Goal: Complete application form: Complete application form

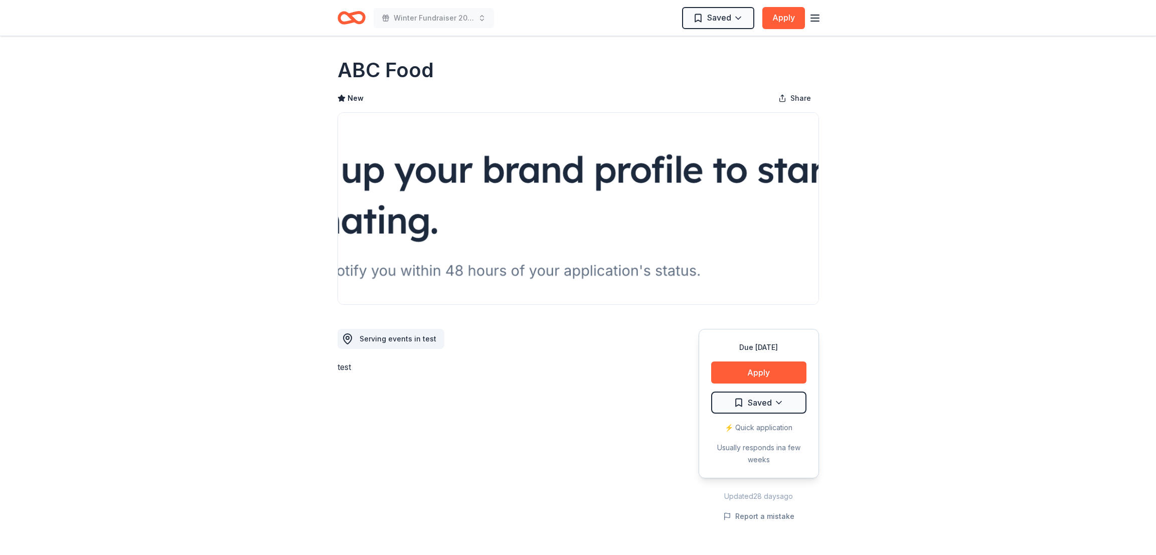
scroll to position [510, 0]
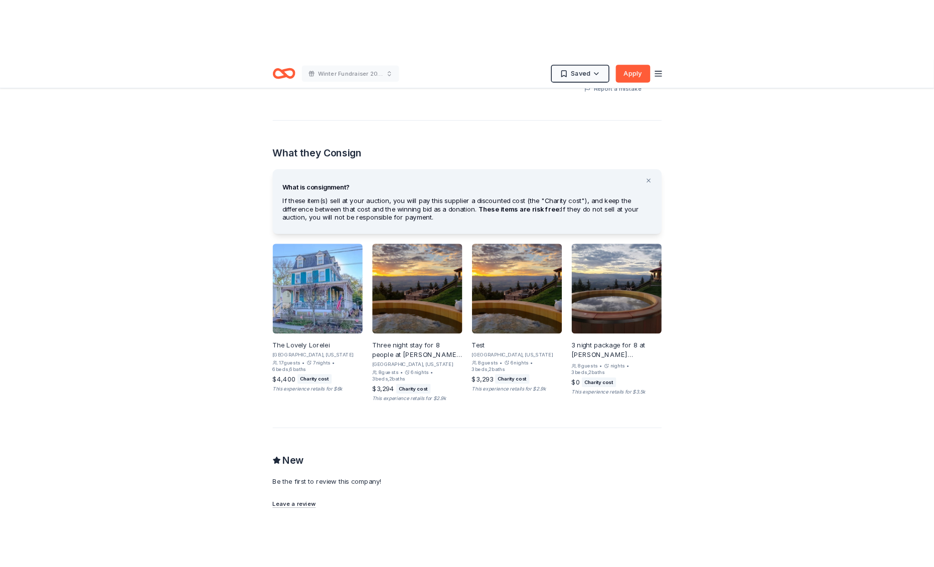
scroll to position [482, 0]
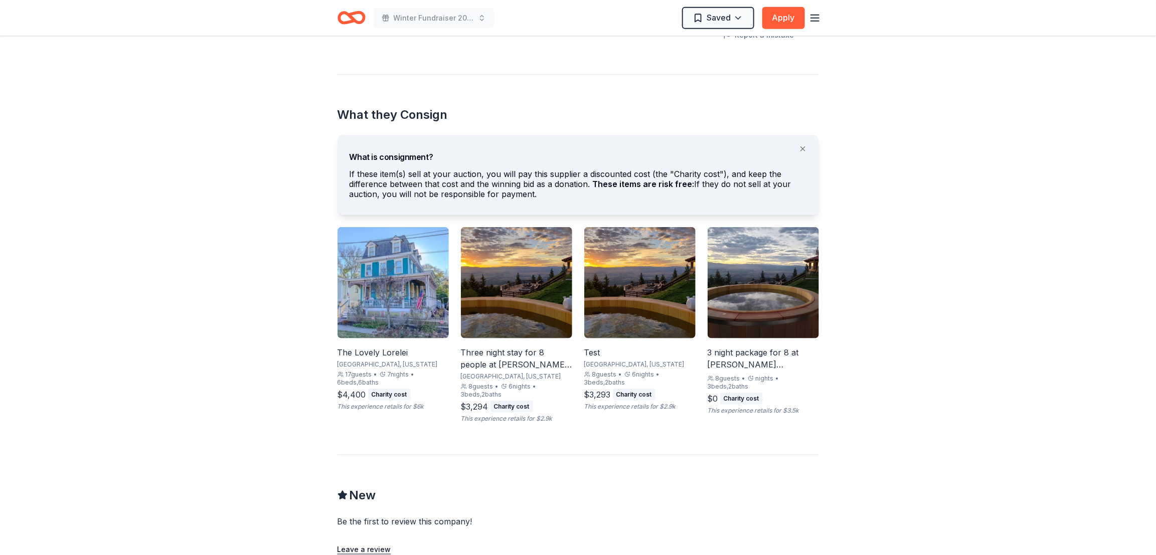
click at [762, 361] on div "3 night package for 8 at Downing Mountain Lodge" at bounding box center [763, 359] width 111 height 24
click at [516, 357] on div "Three night stay for 8 people at Downing Mountain Lodge and Retreat in the Rock…" at bounding box center [516, 359] width 111 height 24
click at [389, 356] on div "The Lovely Lorelei" at bounding box center [393, 353] width 111 height 12
click at [389, 358] on div "The Lovely Lorelei" at bounding box center [393, 353] width 111 height 12
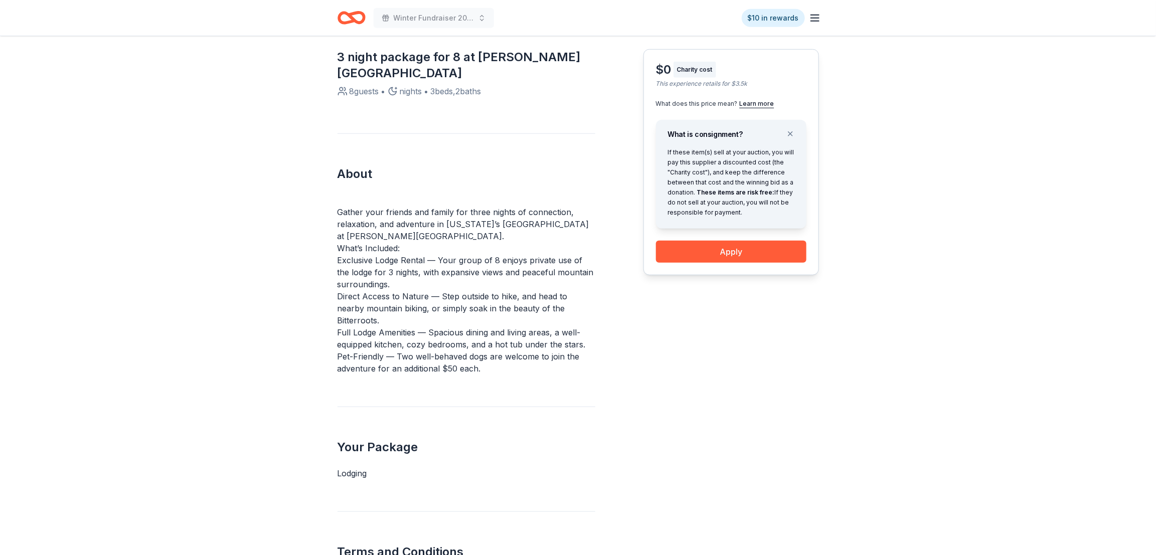
scroll to position [280, 0]
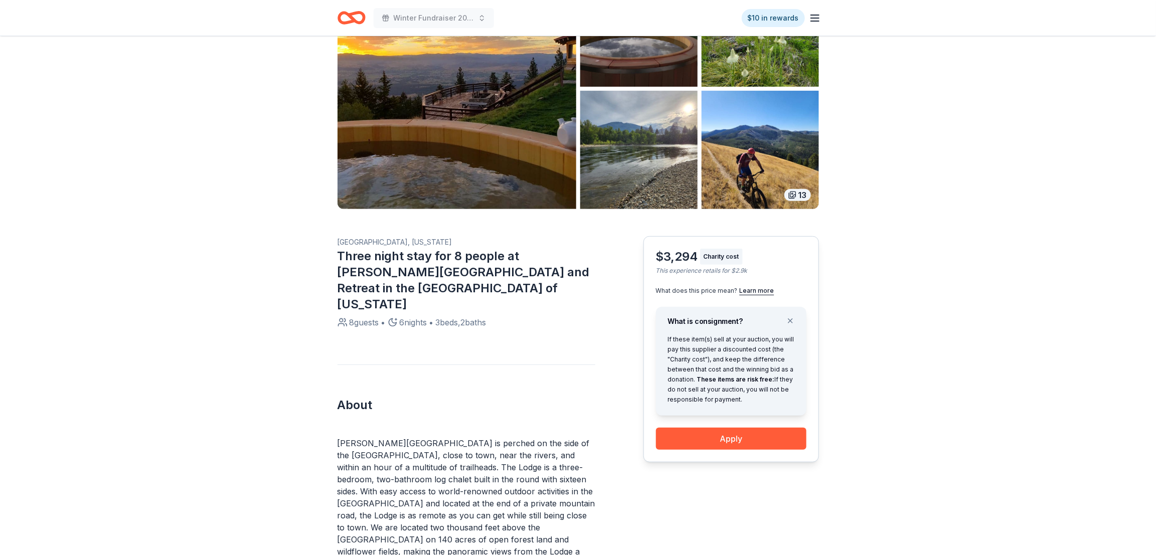
scroll to position [415, 0]
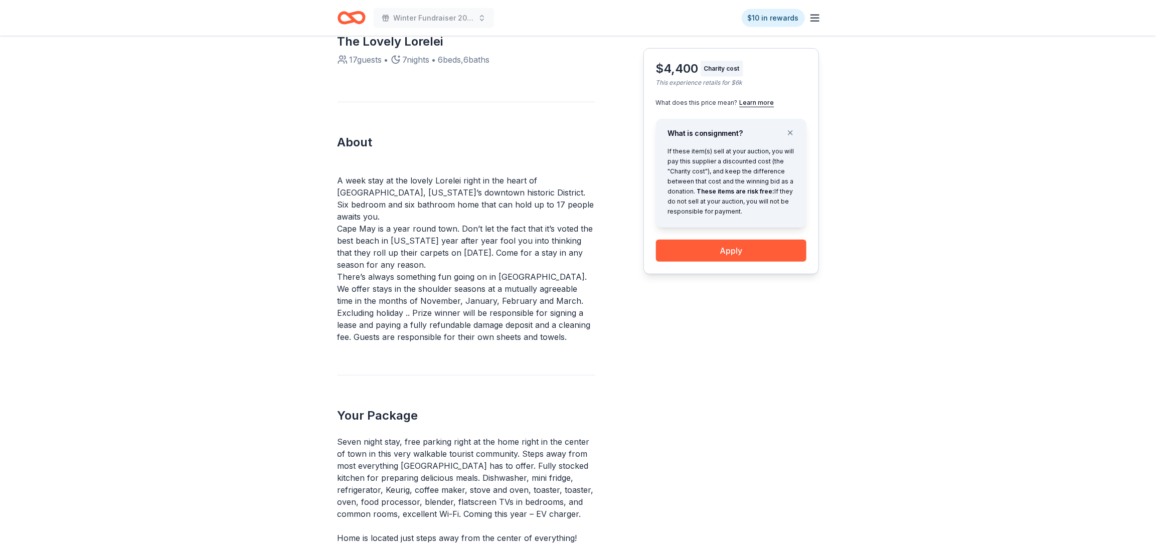
scroll to position [324, 0]
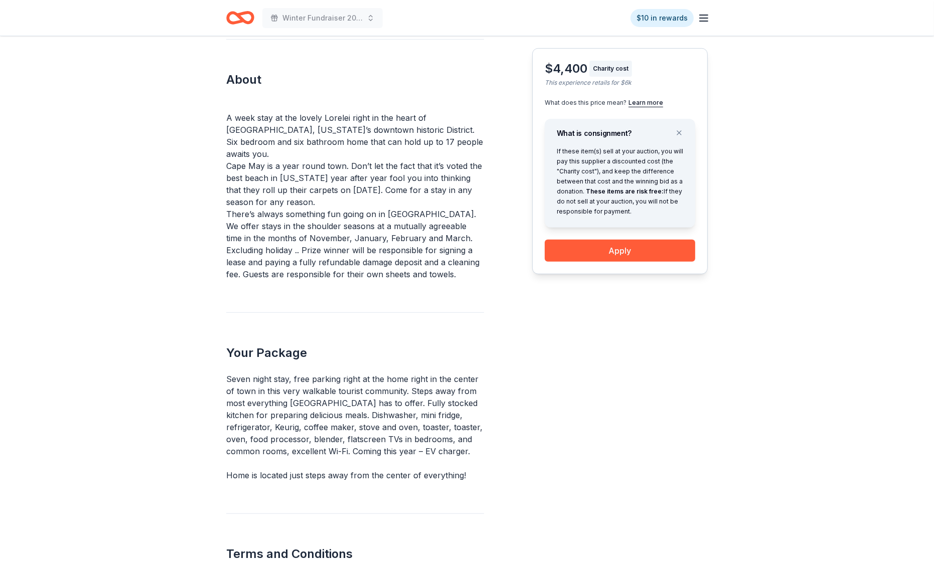
scroll to position [390, 0]
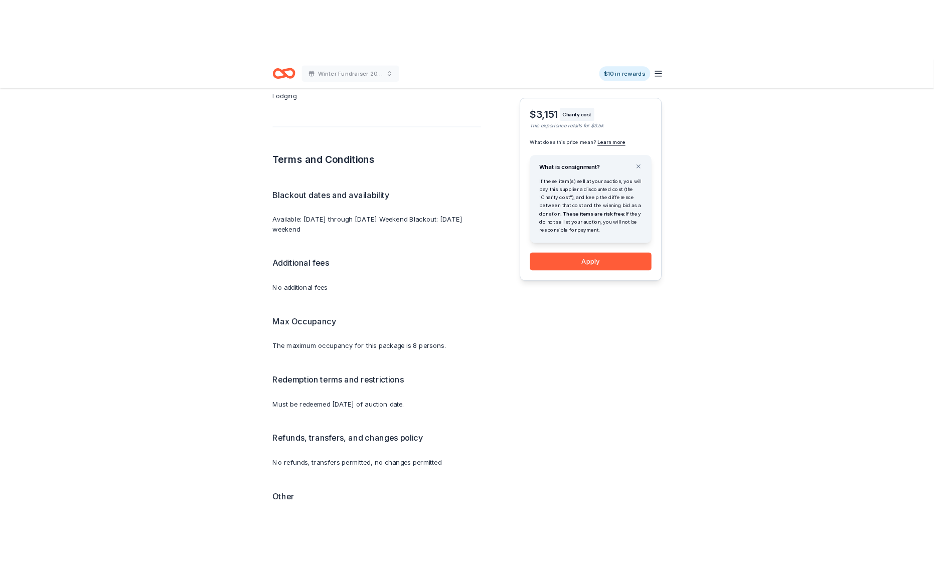
scroll to position [726, 0]
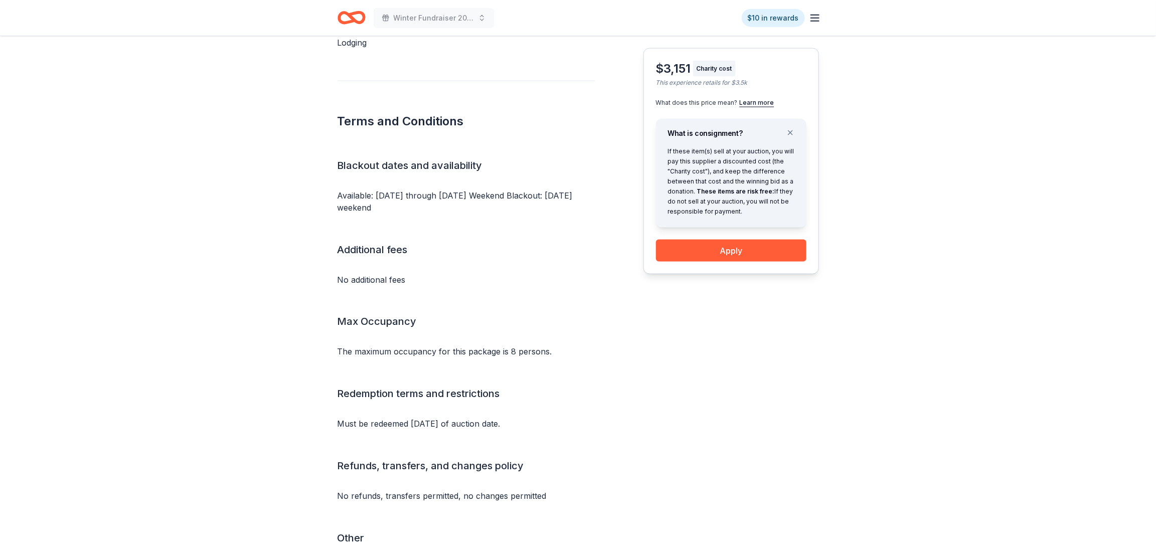
click at [657, 429] on div "$3,151 Charity cost This experience retails for $3.5k What does this price mean…" at bounding box center [732, 90] width 176 height 993
drag, startPoint x: 565, startPoint y: 344, endPoint x: 324, endPoint y: 343, distance: 240.8
drag, startPoint x: 536, startPoint y: 342, endPoint x: 525, endPoint y: 342, distance: 10.5
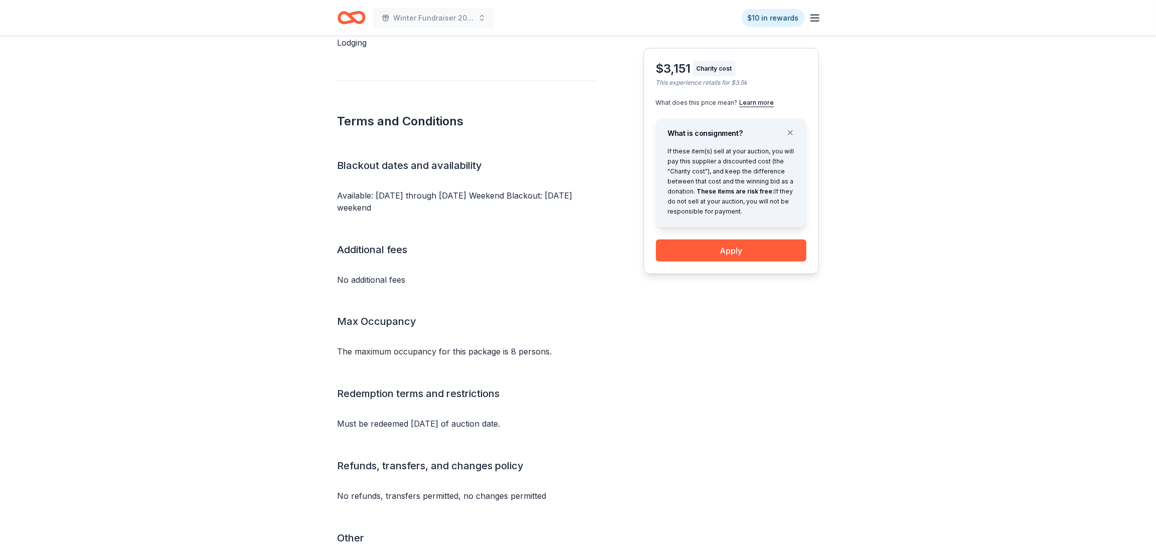
click at [525, 346] on p "The maximum occupancy for this package is 8 persons." at bounding box center [467, 352] width 258 height 12
drag, startPoint x: 544, startPoint y: 339, endPoint x: 333, endPoint y: 339, distance: 210.7
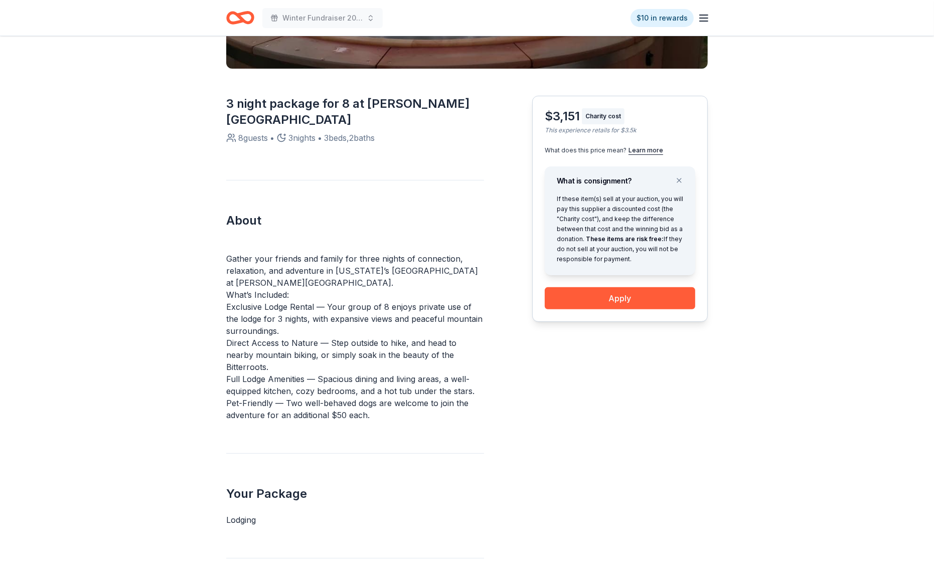
scroll to position [250, 0]
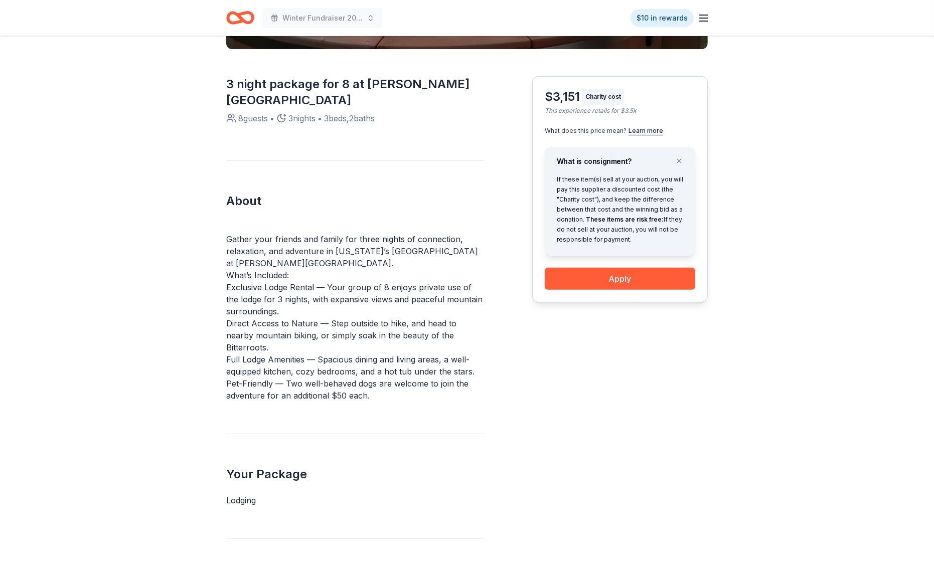
scroll to position [268, 0]
click at [643, 284] on button "Apply" at bounding box center [620, 278] width 150 height 22
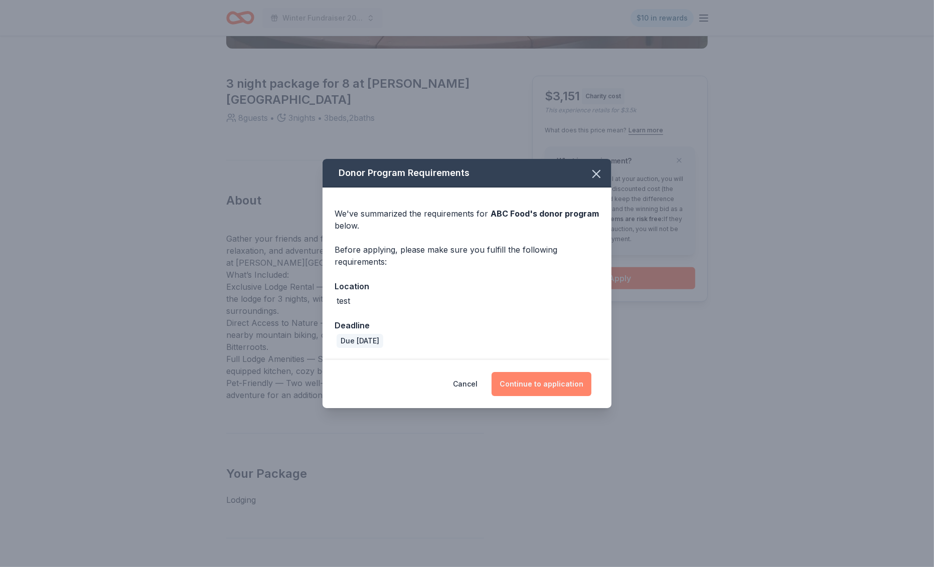
click at [559, 385] on button "Continue to application" at bounding box center [542, 384] width 100 height 24
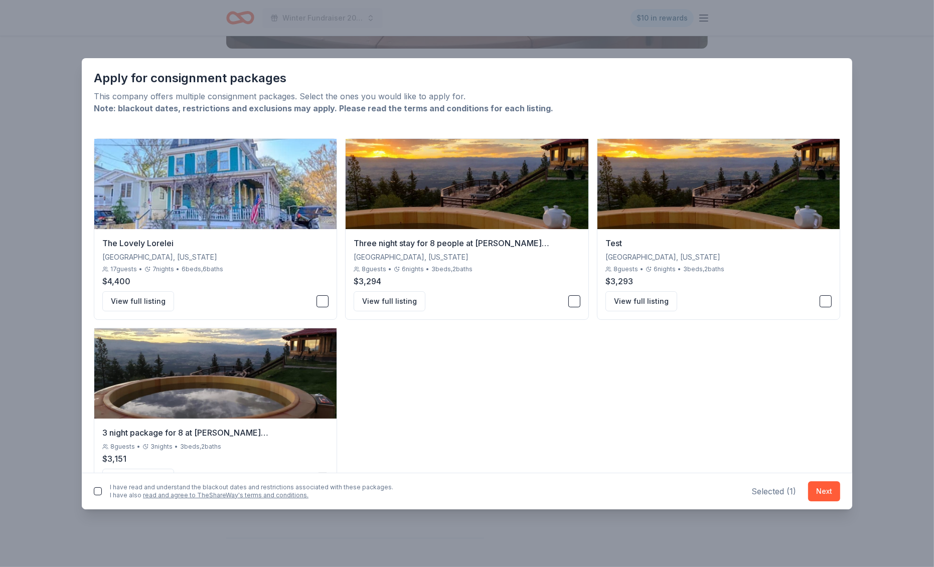
scroll to position [37, 0]
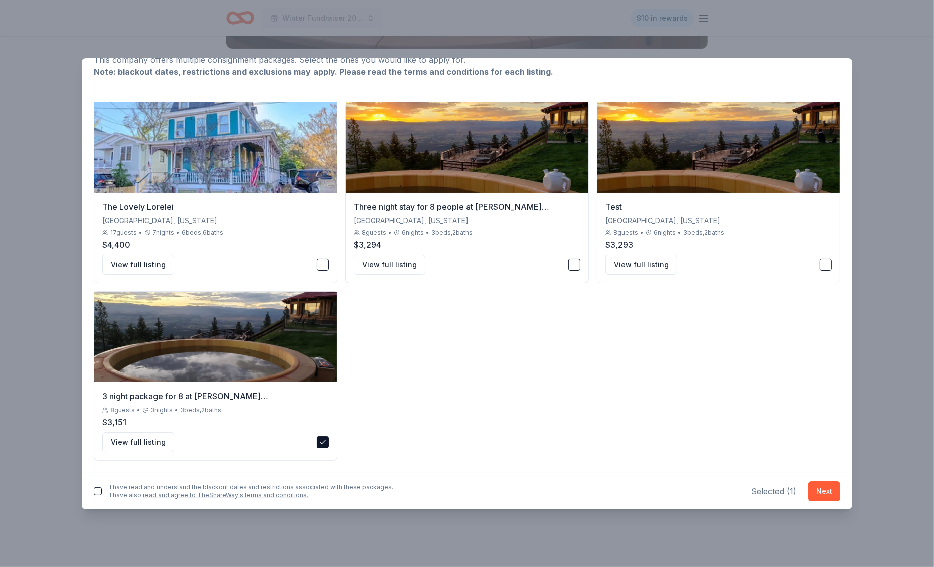
click at [171, 498] on link "read and agree to TheShareWay's terms and conditions." at bounding box center [226, 496] width 166 height 8
click at [98, 493] on button "button" at bounding box center [98, 492] width 8 height 8
click at [823, 492] on button "Next" at bounding box center [824, 492] width 32 height 20
click at [102, 492] on div "I have read and understand the blackout dates and restrictions associated with …" at bounding box center [243, 490] width 299 height 24
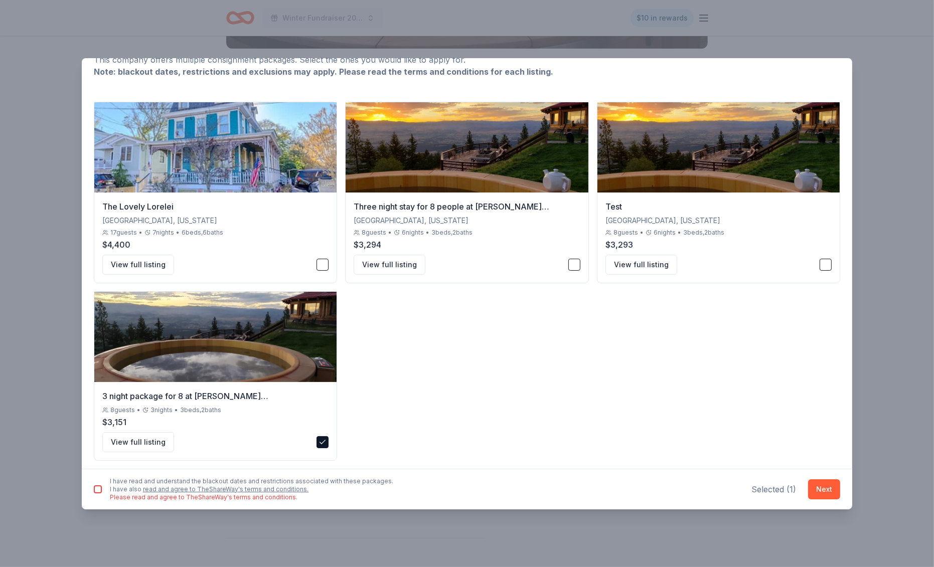
click at [96, 490] on button "button" at bounding box center [98, 490] width 8 height 8
click at [836, 494] on button "Next" at bounding box center [824, 490] width 32 height 20
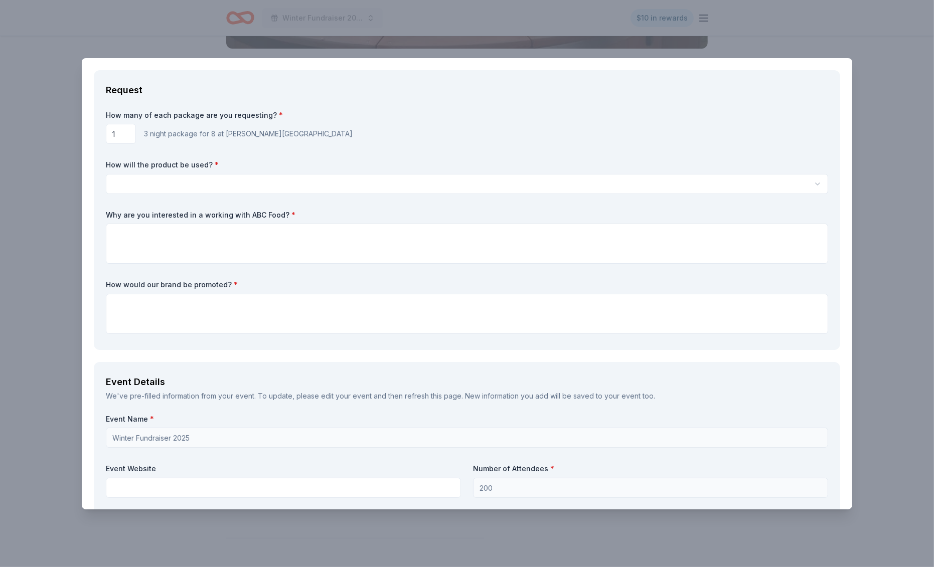
scroll to position [0, 0]
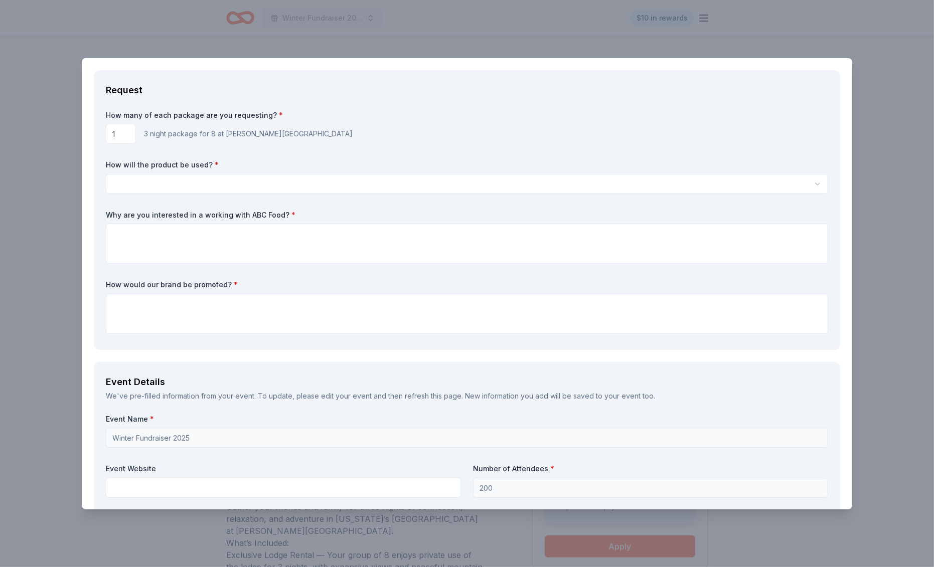
click at [158, 191] on html "Winter Fundraiser 2025 $10 in rewards Back to ABC Food 3 night package for 8 at…" at bounding box center [467, 283] width 934 height 567
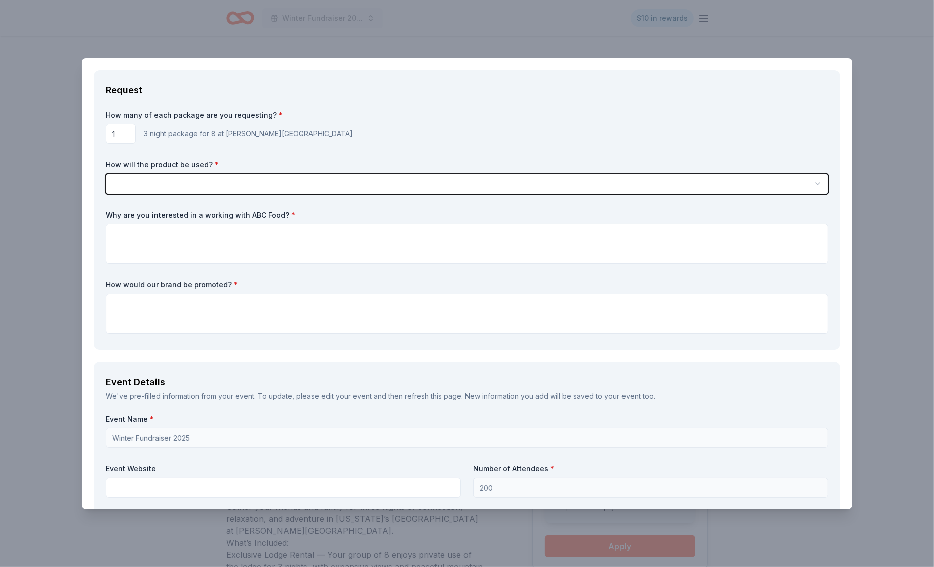
click at [272, 138] on html "Winter Fundraiser 2025 $10 in rewards Back to ABC Food 3 night package for 8 at…" at bounding box center [467, 283] width 934 height 567
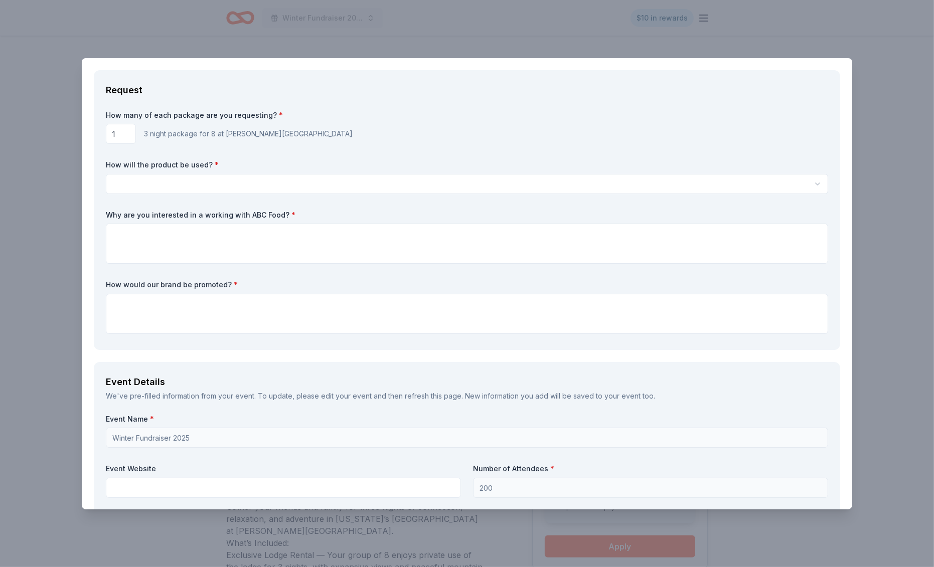
click at [356, 182] on html "Winter Fundraiser 2025 $10 in rewards Back to ABC Food 3 night package for 8 at…" at bounding box center [467, 283] width 934 height 567
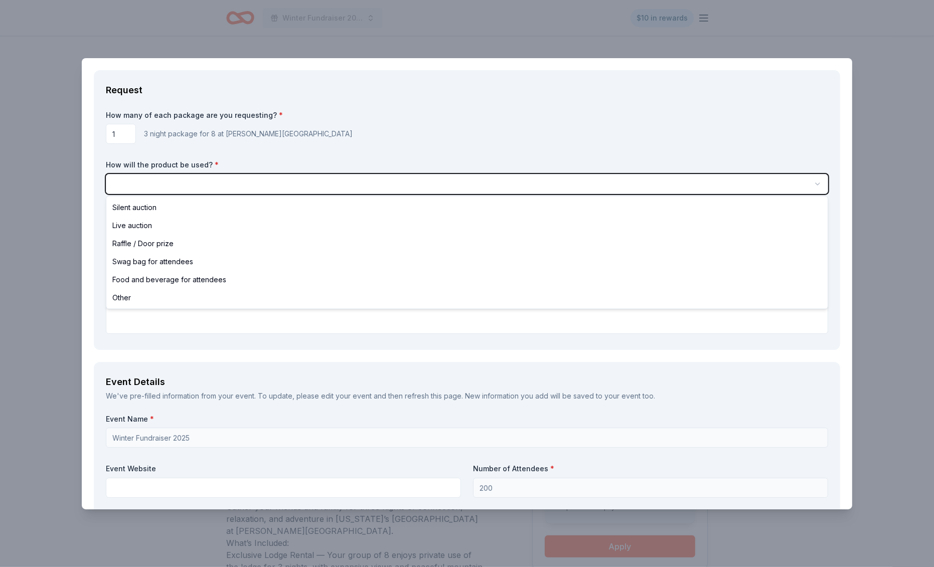
click at [367, 148] on html "Winter Fundraiser 2025 $10 in rewards Back to ABC Food 3 night package for 8 at…" at bounding box center [467, 283] width 934 height 567
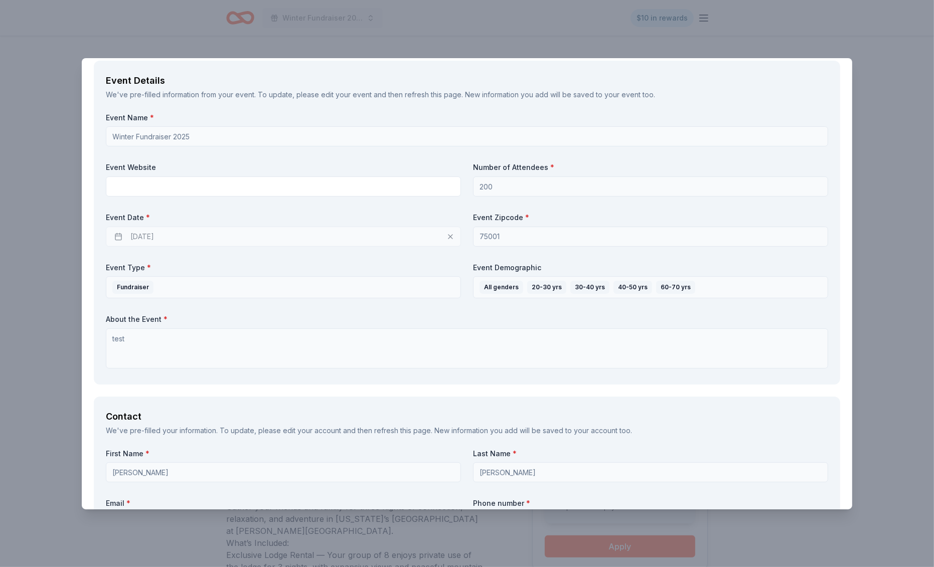
scroll to position [182, 0]
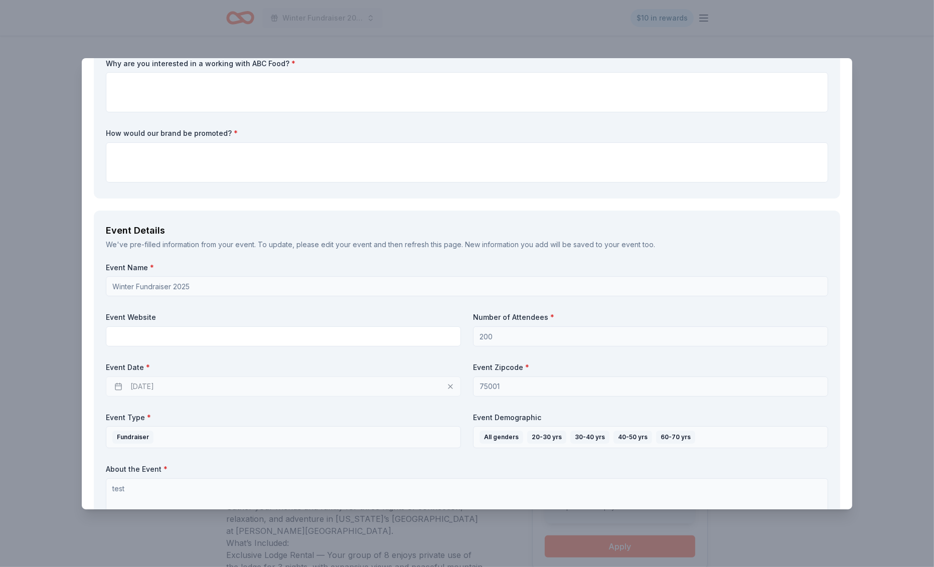
click at [574, 33] on div "ABC Food Saved Report a mistake Request How many of each package are you reques…" at bounding box center [467, 283] width 934 height 567
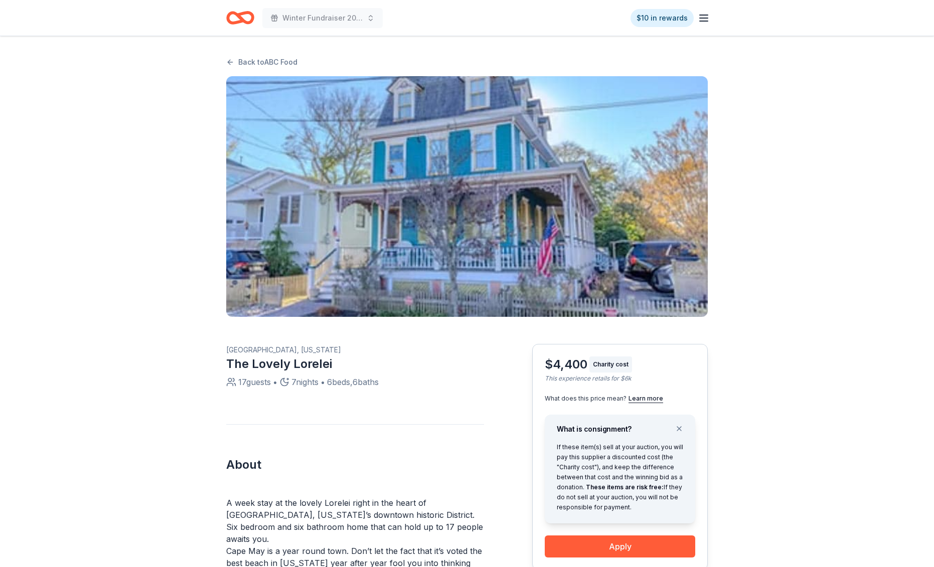
scroll to position [390, 0]
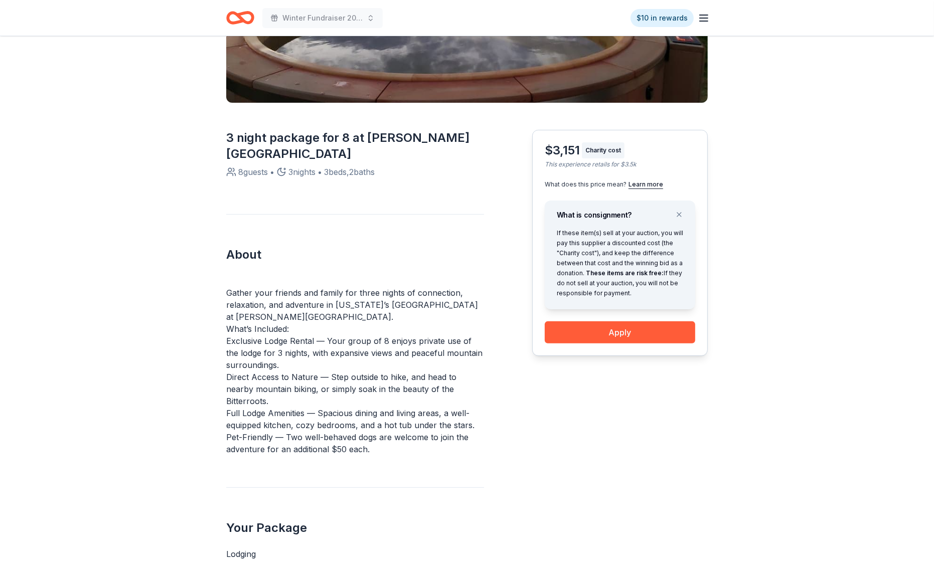
scroll to position [293, 0]
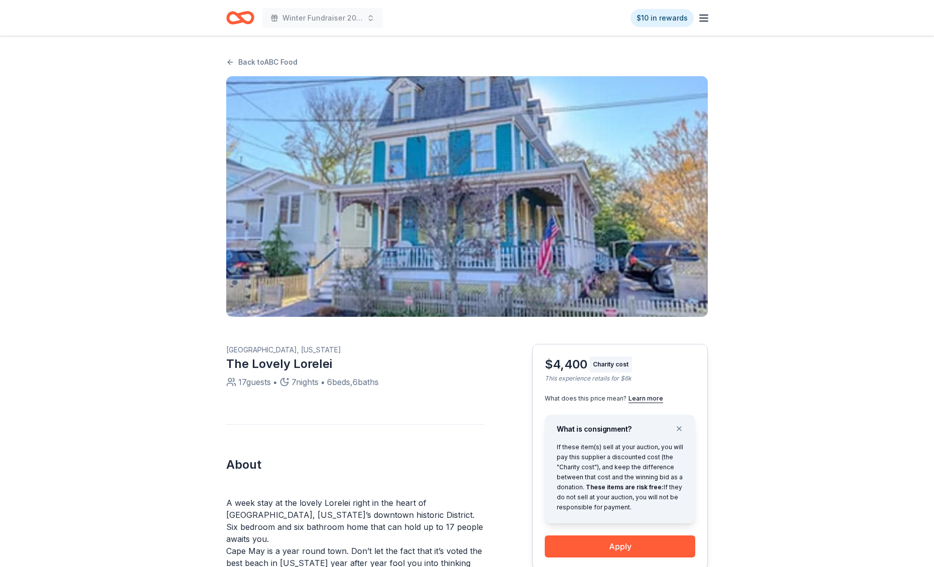
scroll to position [390, 0]
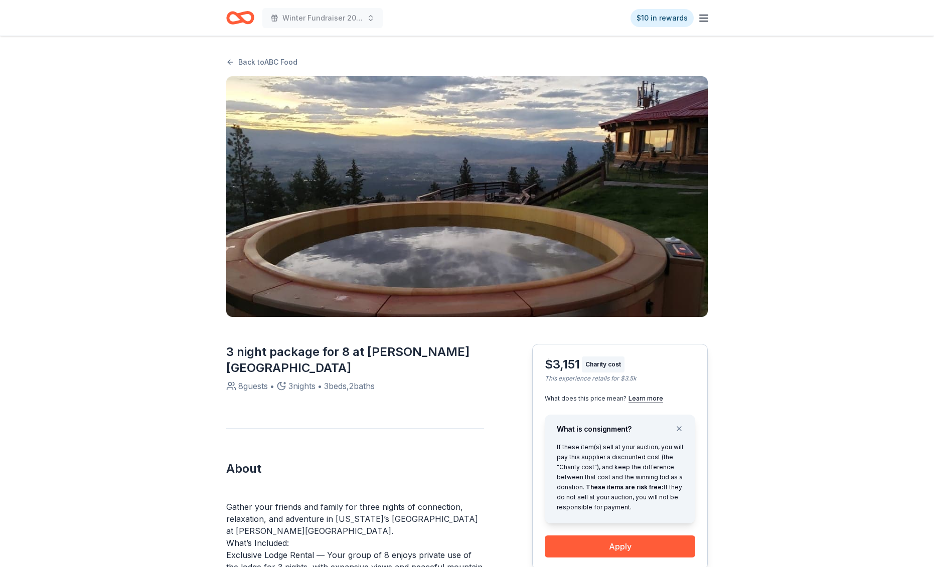
scroll to position [293, 0]
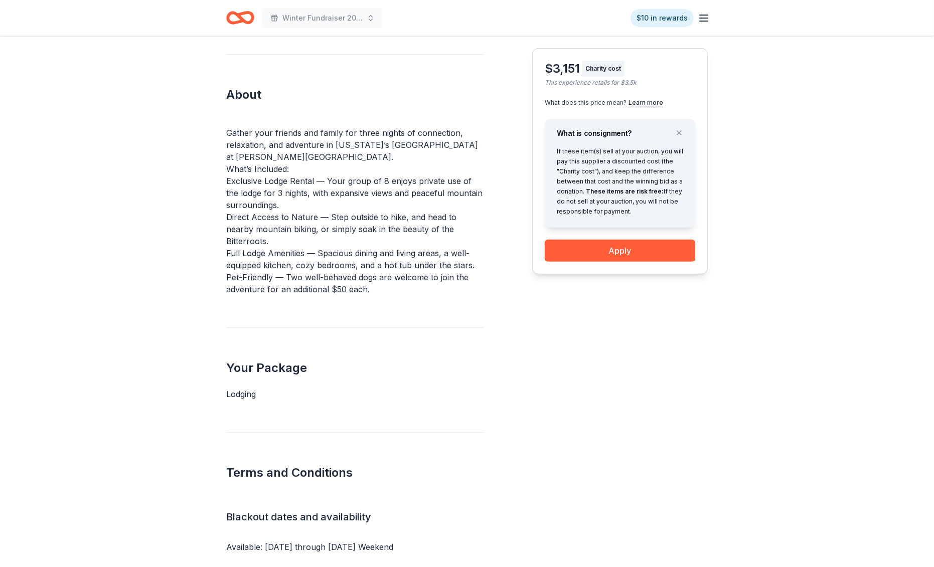
scroll to position [244, 0]
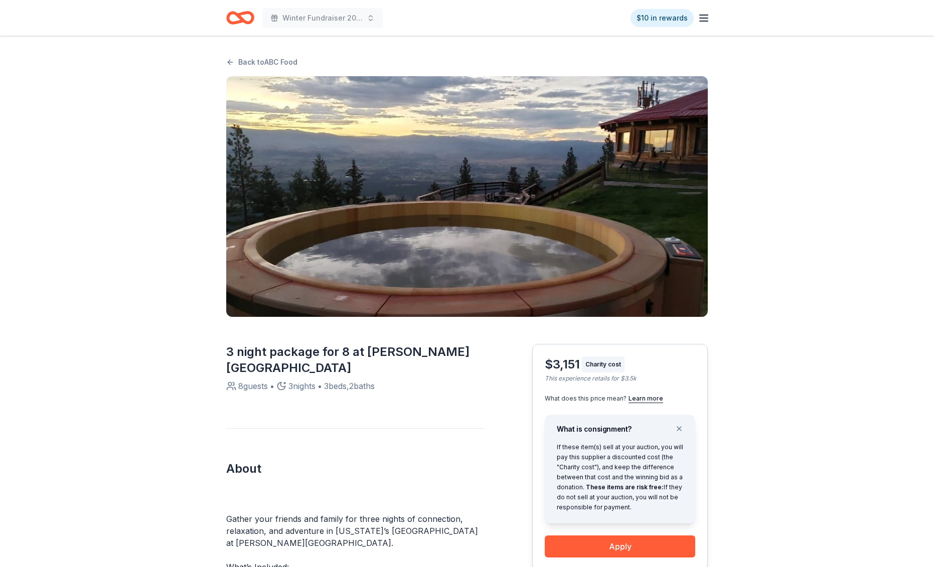
scroll to position [244, 0]
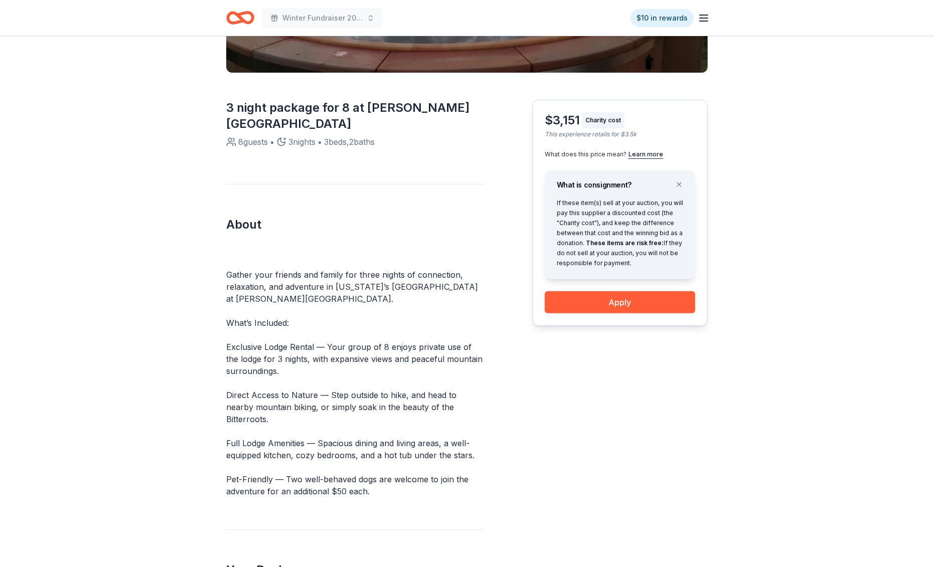
click at [256, 235] on div "About Gather your friends and family for three nights of connection, relaxation…" at bounding box center [355, 341] width 258 height 314
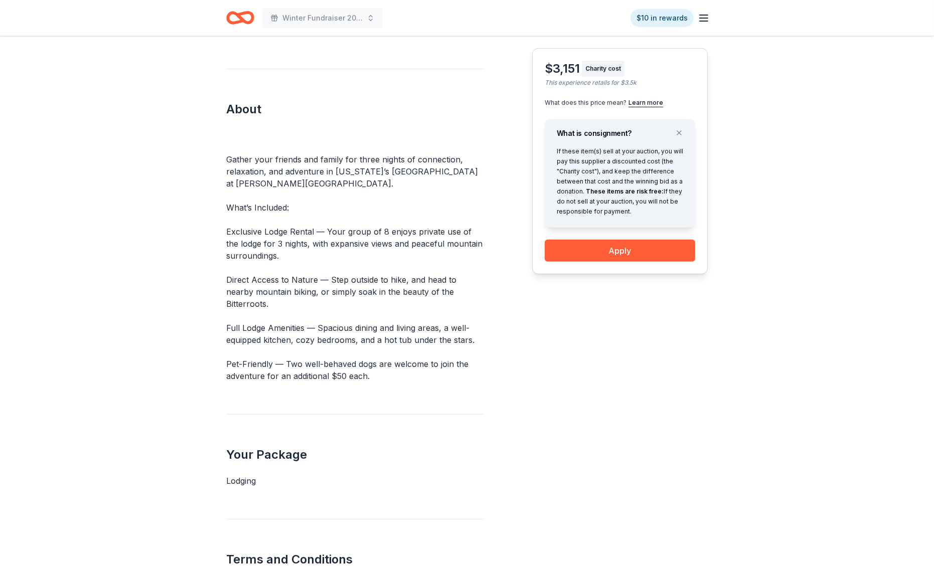
scroll to position [0, 0]
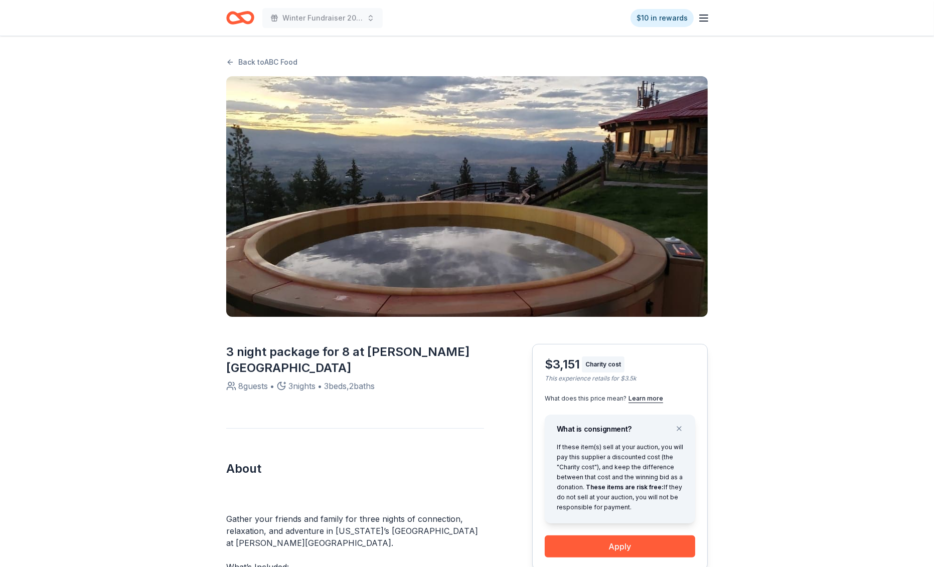
click at [390, 264] on img "button" at bounding box center [467, 196] width 482 height 241
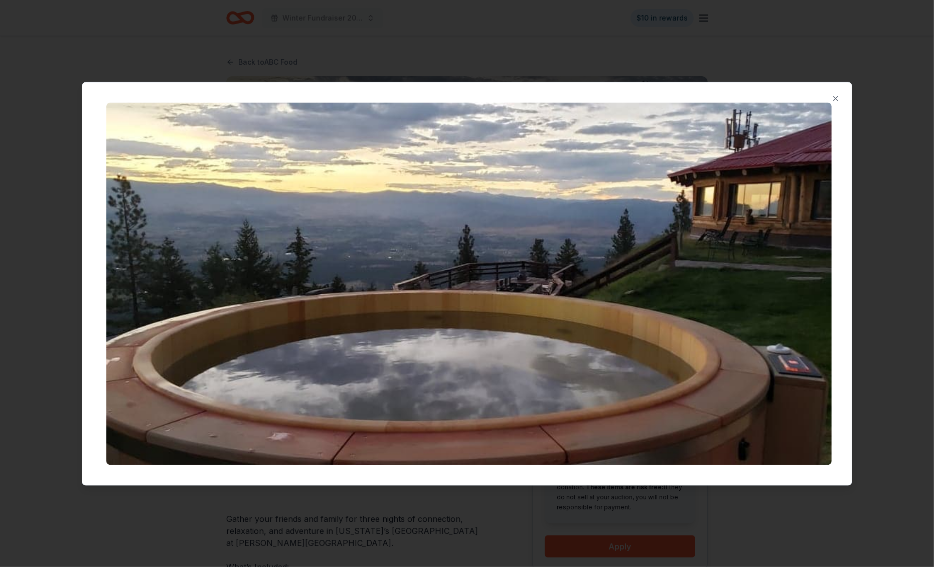
click at [247, 57] on div at bounding box center [467, 283] width 934 height 567
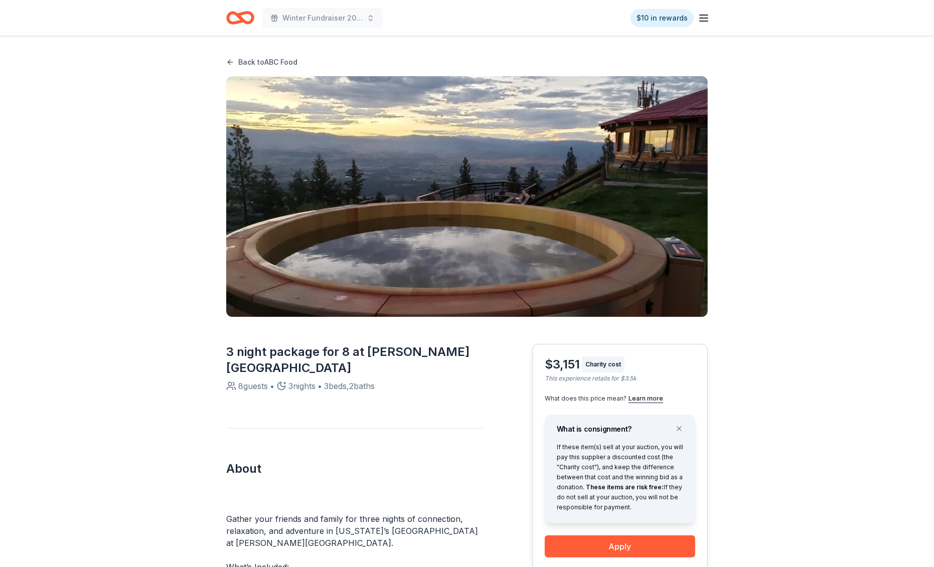
click at [278, 57] on link "Back to ABC Food" at bounding box center [261, 62] width 71 height 12
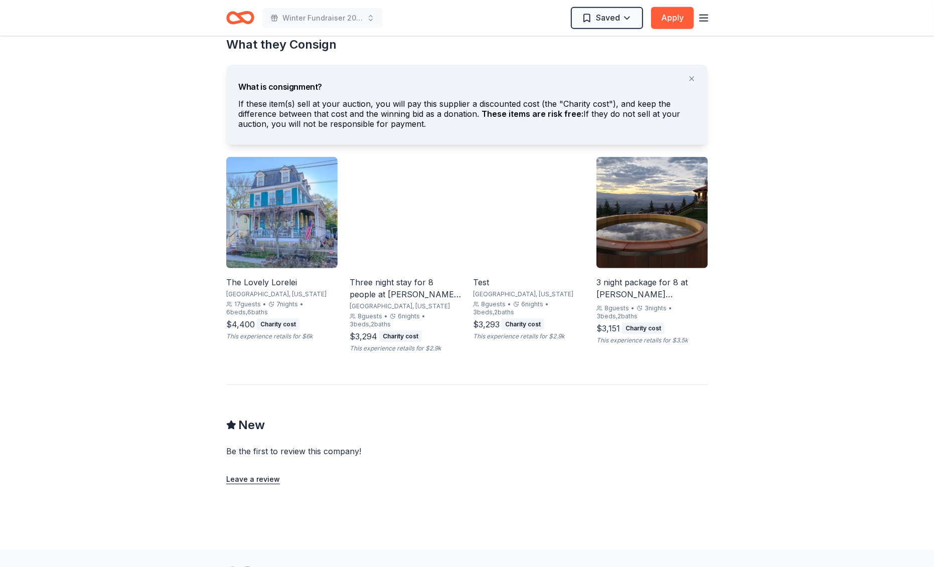
scroll to position [553, 0]
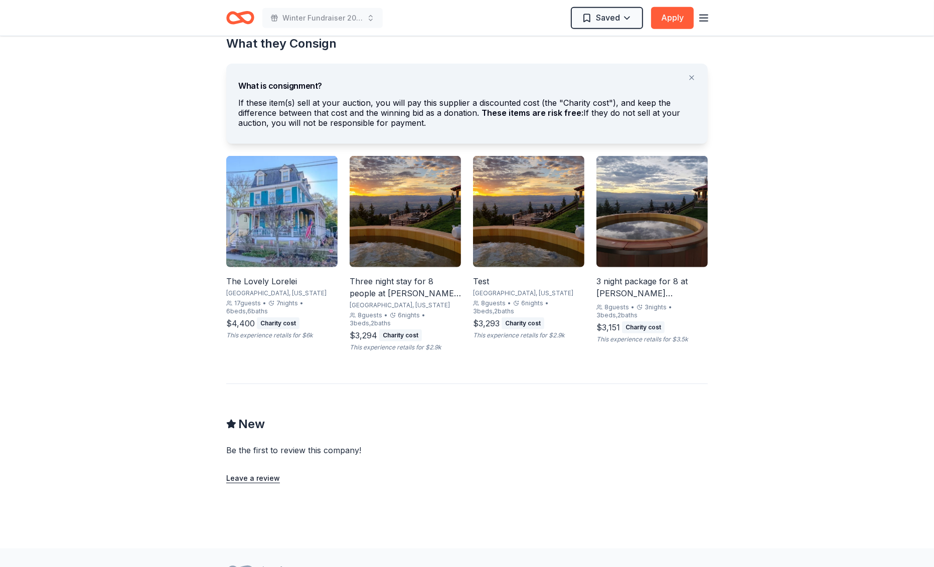
click at [409, 290] on div "Three night stay for 8 people at [PERSON_NAME][GEOGRAPHIC_DATA] and Retreat in …" at bounding box center [405, 287] width 111 height 24
click at [440, 283] on div "Three night stay for 8 people at [PERSON_NAME][GEOGRAPHIC_DATA] and Retreat in …" at bounding box center [405, 287] width 111 height 24
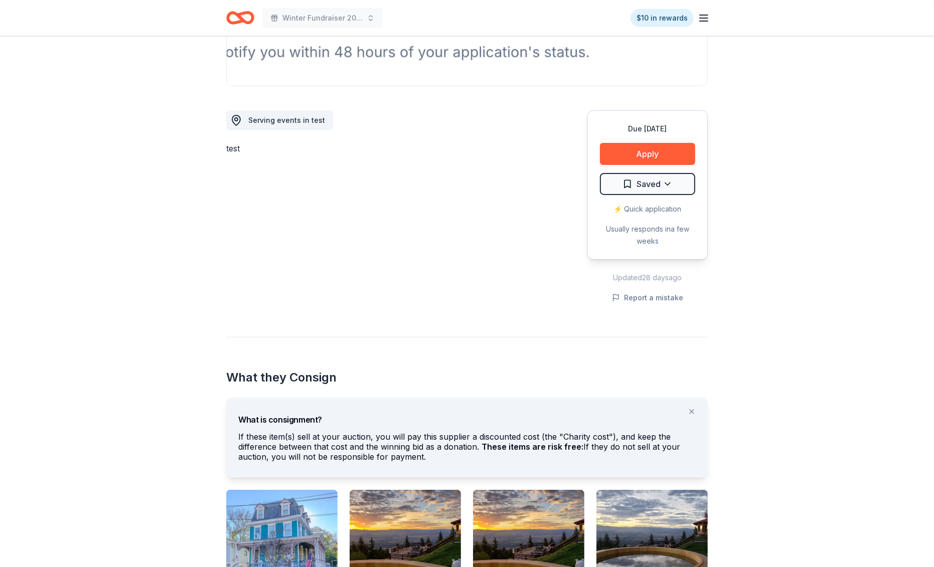
scroll to position [9, 0]
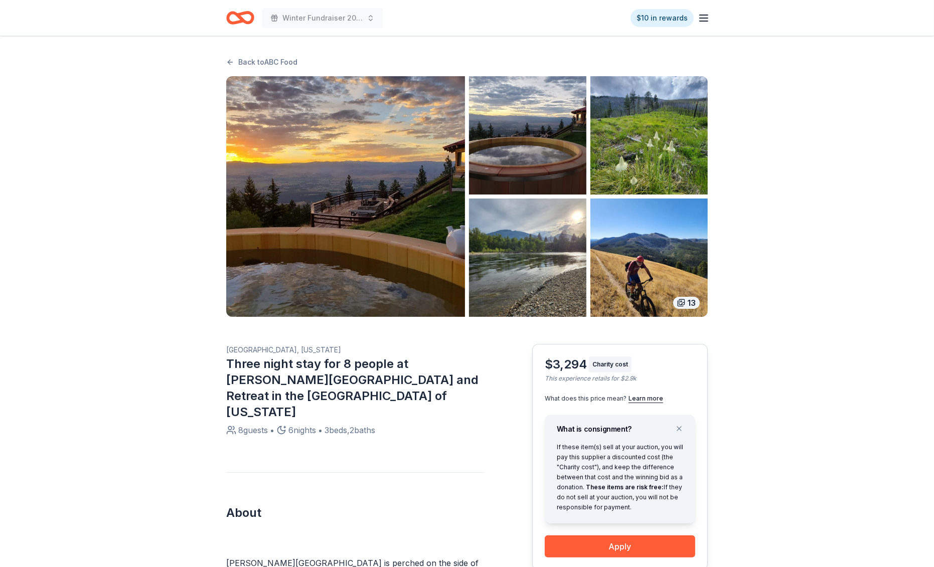
click at [685, 300] on div "13" at bounding box center [686, 303] width 27 height 12
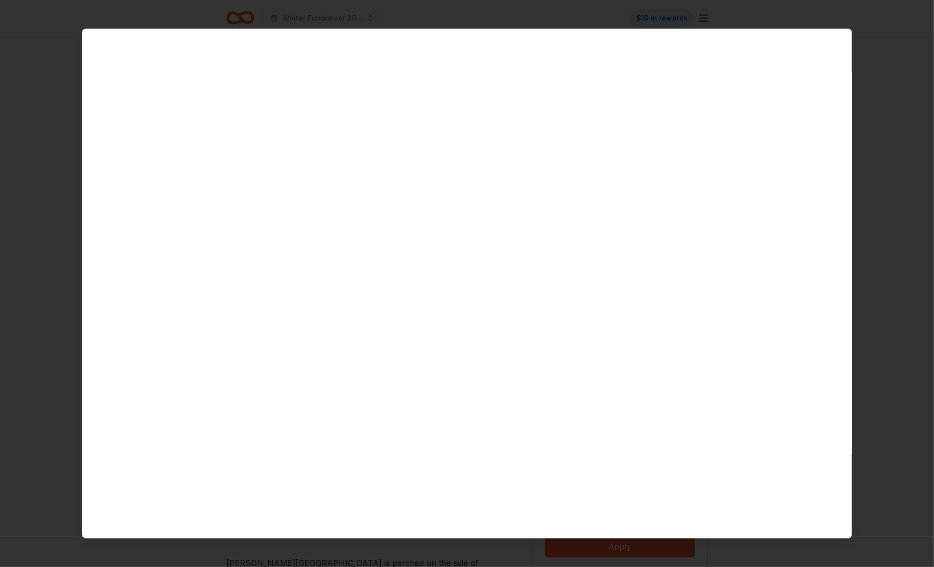
scroll to position [4353, 0]
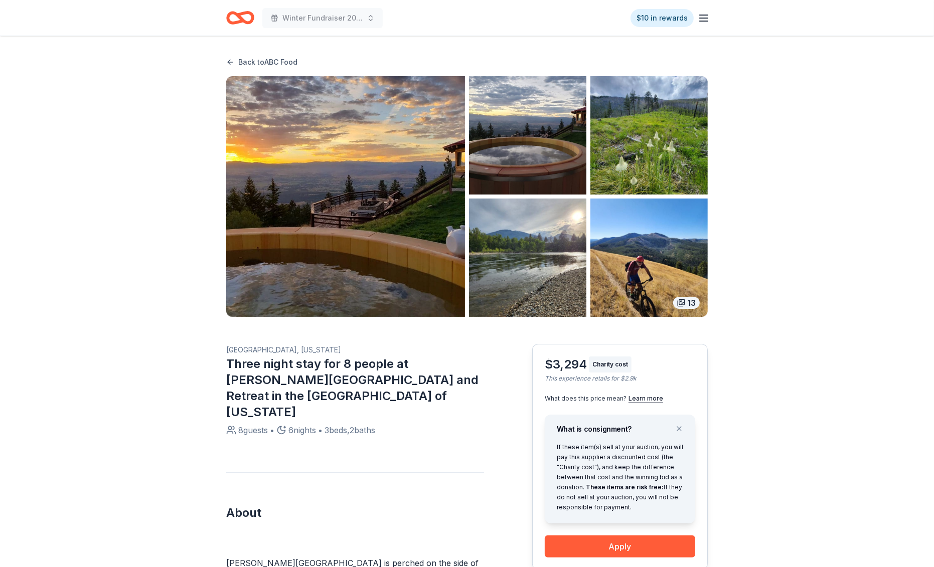
click at [272, 67] on link "Back to ABC Food" at bounding box center [261, 62] width 71 height 12
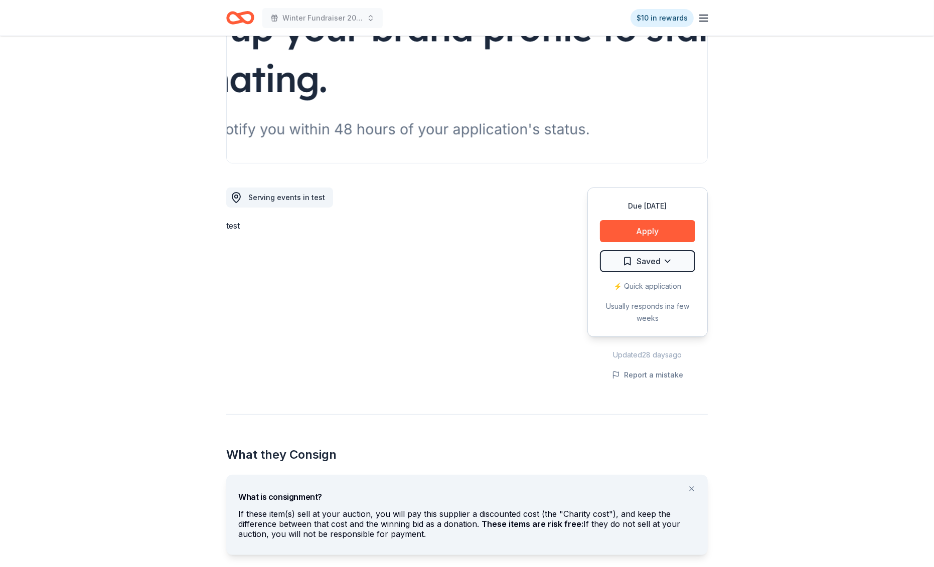
scroll to position [24, 0]
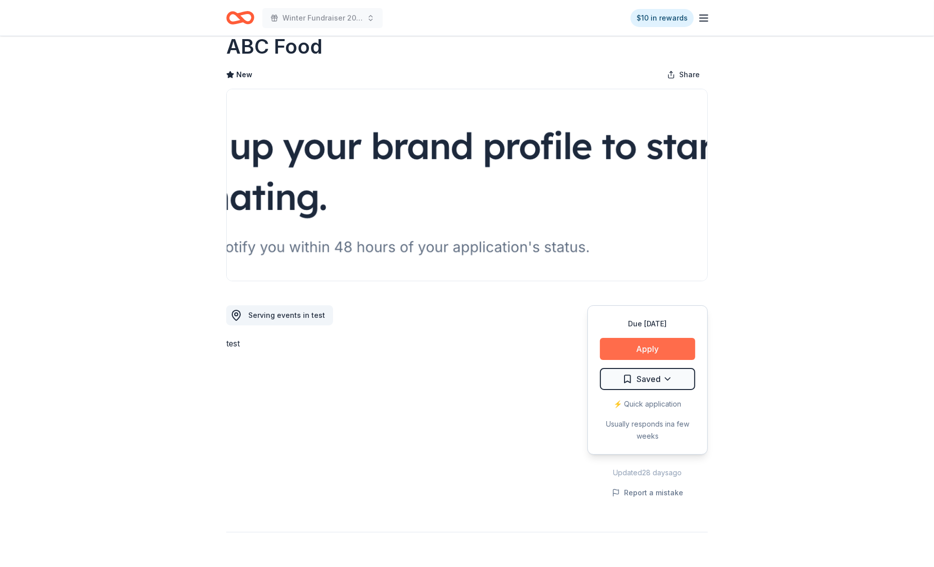
click at [643, 347] on button "Apply" at bounding box center [647, 349] width 95 height 22
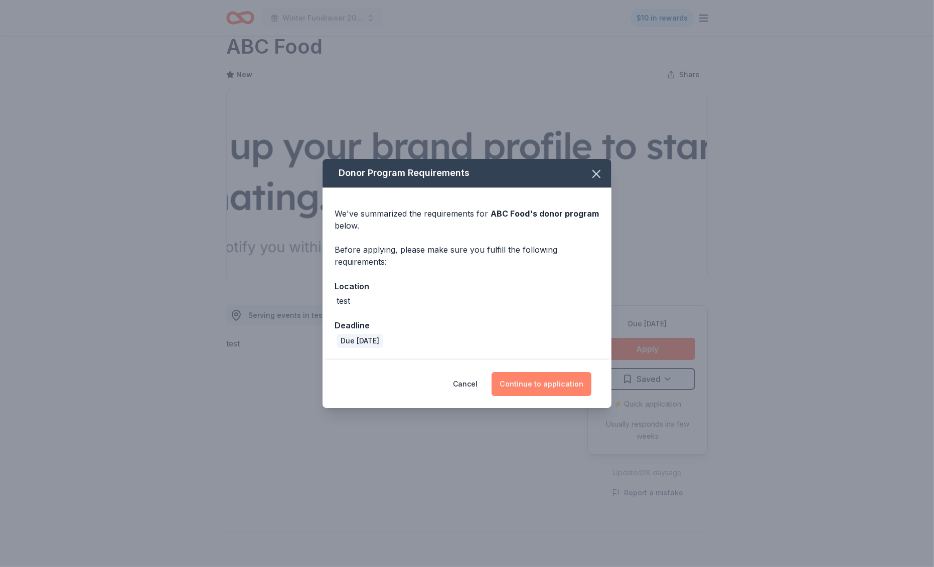
click at [565, 392] on button "Continue to application" at bounding box center [542, 384] width 100 height 24
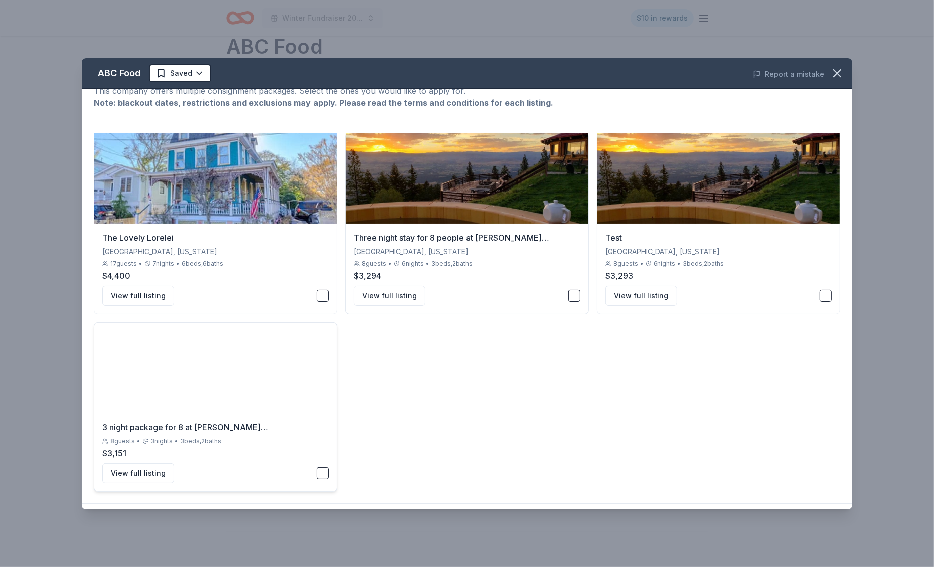
scroll to position [37, 0]
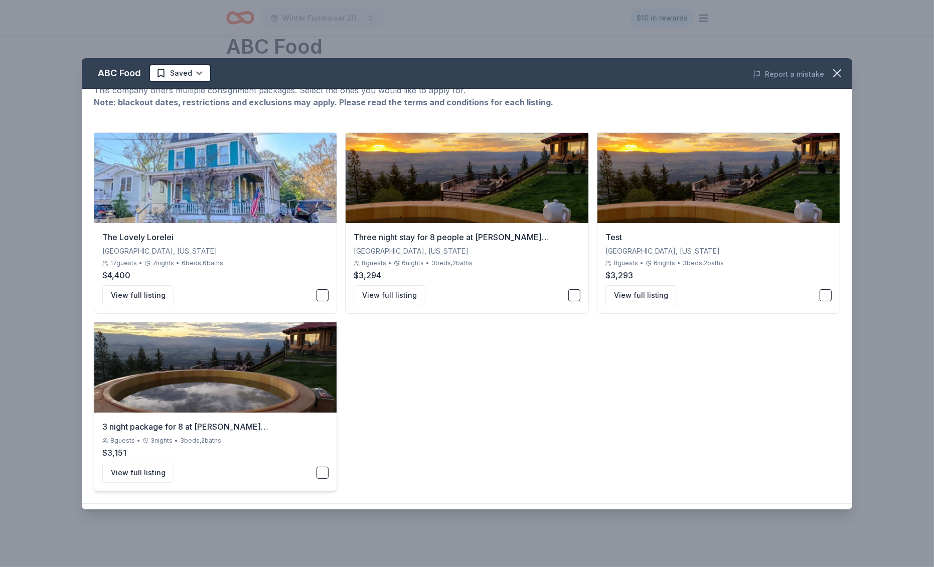
click at [291, 437] on div "8 guests • 3 nights • 3 beds, 2 baths" at bounding box center [215, 441] width 226 height 8
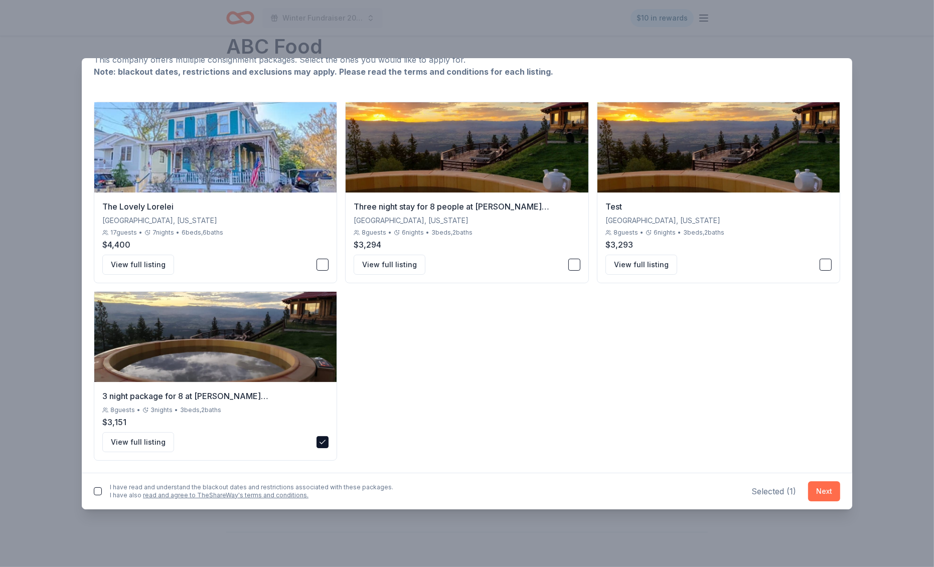
click at [824, 489] on button "Next" at bounding box center [824, 492] width 32 height 20
click at [95, 489] on button "button" at bounding box center [98, 490] width 8 height 8
click at [838, 484] on button "Next" at bounding box center [824, 490] width 32 height 20
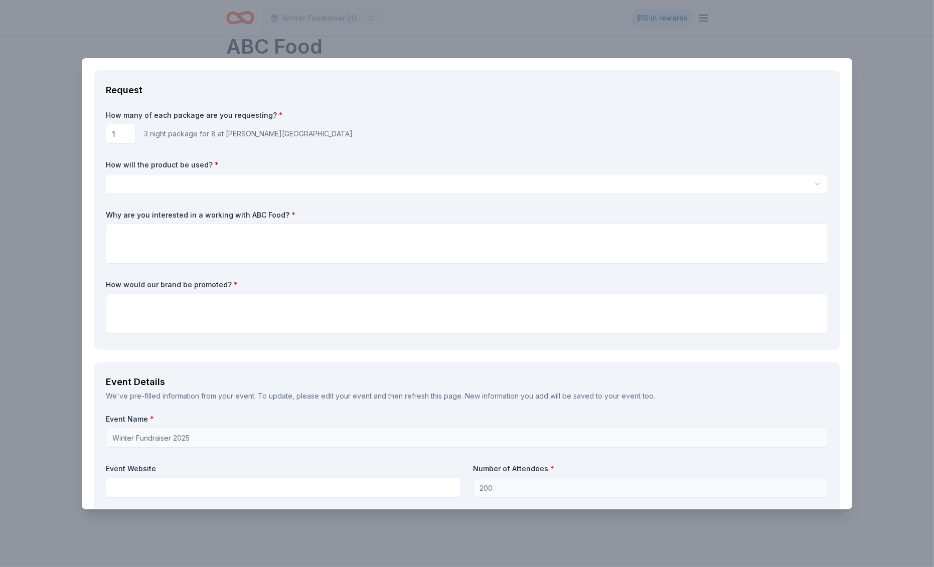
click at [731, 36] on div "ABC Food Saved Report a mistake Request How many of each package are you reques…" at bounding box center [467, 283] width 934 height 567
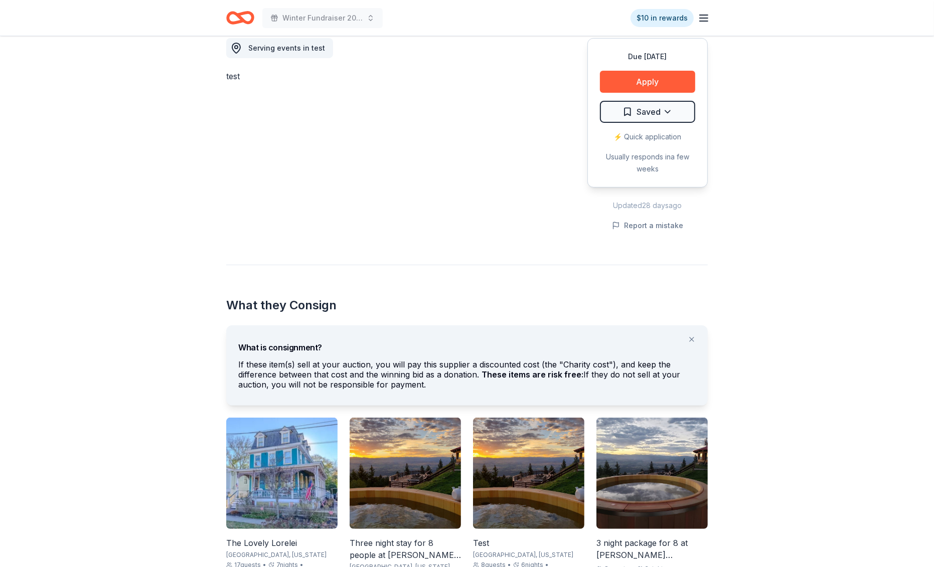
scroll to position [370, 0]
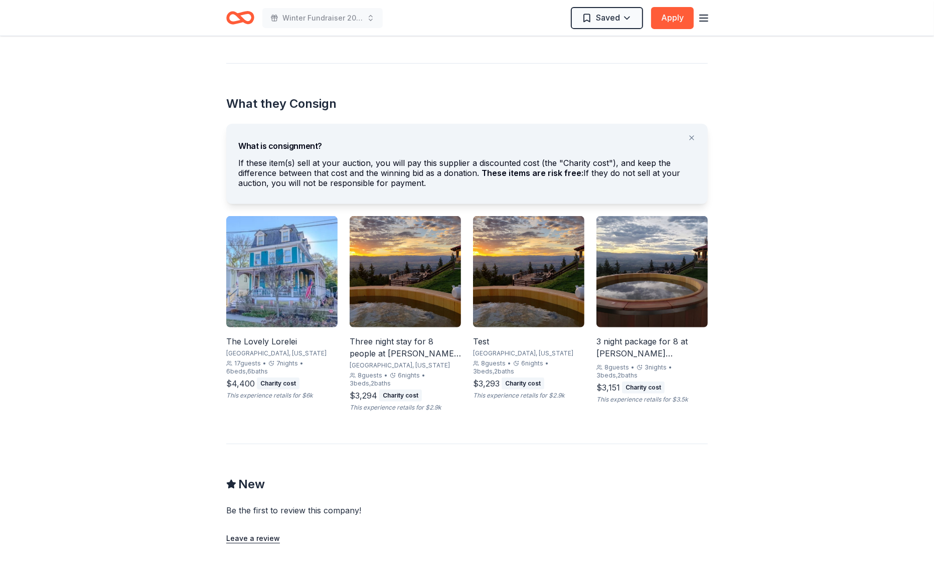
scroll to position [475, 0]
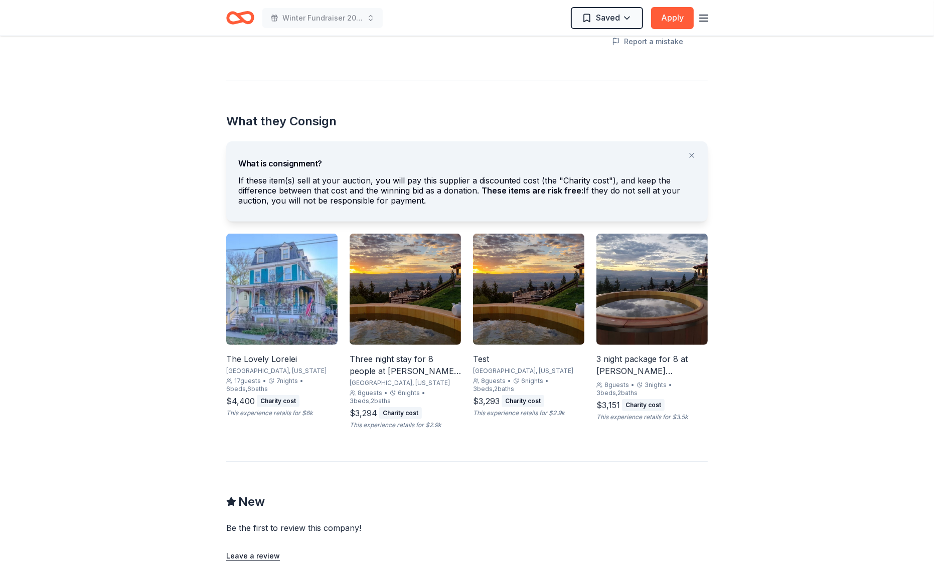
click at [668, 353] on div "3 night package for 8 at [PERSON_NAME][GEOGRAPHIC_DATA]" at bounding box center [651, 365] width 111 height 24
